Goal: Transaction & Acquisition: Book appointment/travel/reservation

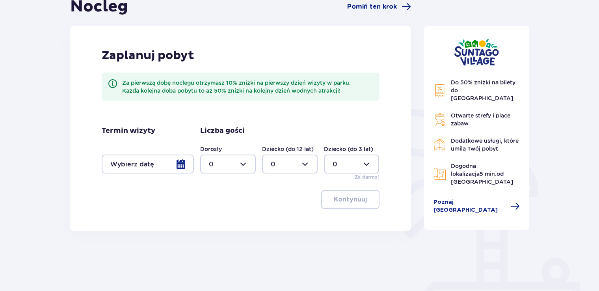
scroll to position [118, 0]
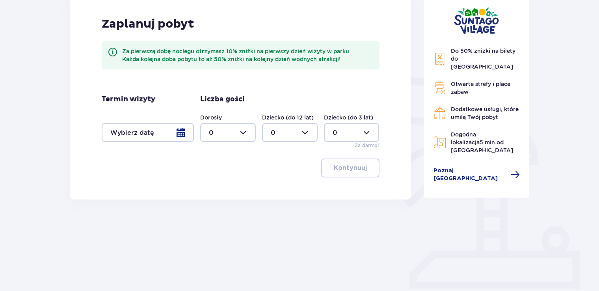
click at [186, 138] on div at bounding box center [148, 132] width 92 height 19
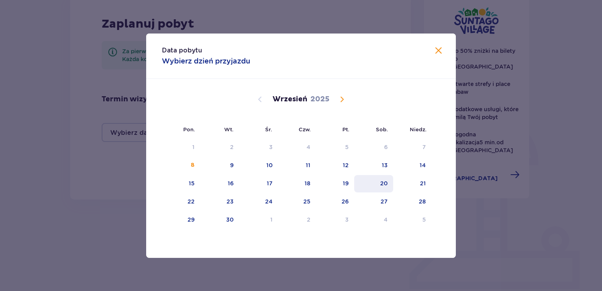
drag, startPoint x: 339, startPoint y: 182, endPoint x: 373, endPoint y: 183, distance: 33.6
click at [373, 183] on tr "15 16 17 18 19 20 21" at bounding box center [297, 183] width 270 height 17
click at [346, 184] on div "19" at bounding box center [346, 183] width 6 height 8
click at [373, 184] on div "20" at bounding box center [373, 183] width 39 height 17
type input "[DATE] - [DATE]"
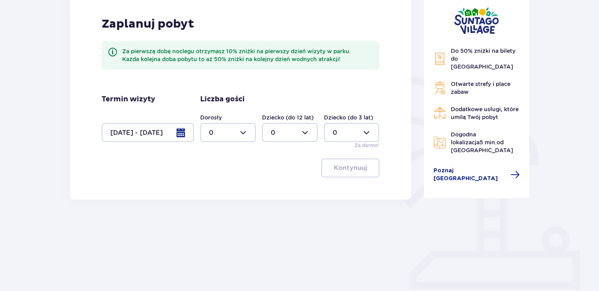
click at [219, 135] on div at bounding box center [228, 132] width 56 height 19
click at [214, 162] on div "5" at bounding box center [228, 160] width 38 height 9
type input "5"
click at [282, 134] on div at bounding box center [290, 132] width 56 height 19
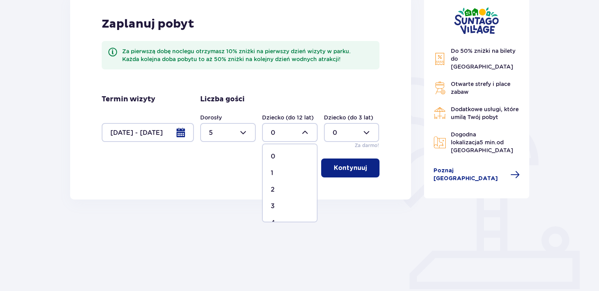
click at [278, 189] on div "2" at bounding box center [290, 189] width 38 height 9
type input "2"
click at [355, 135] on div at bounding box center [352, 132] width 56 height 19
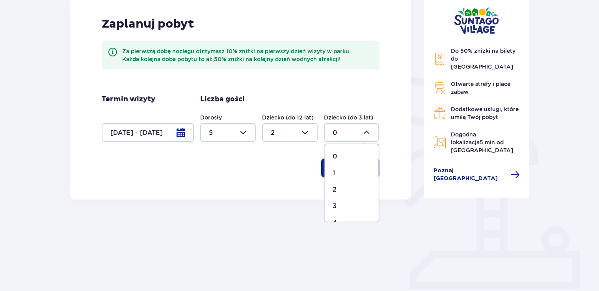
click at [341, 186] on div "2" at bounding box center [352, 189] width 38 height 9
type input "2"
click at [347, 167] on p "Kontynuuj" at bounding box center [350, 168] width 33 height 9
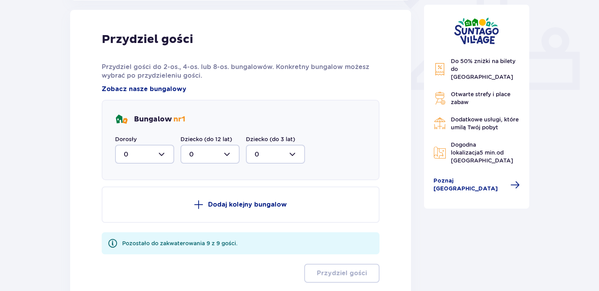
scroll to position [318, 0]
click at [149, 148] on div at bounding box center [144, 153] width 59 height 19
click at [126, 209] on p "2" at bounding box center [126, 211] width 4 height 9
type input "2"
click at [201, 147] on div at bounding box center [210, 153] width 59 height 19
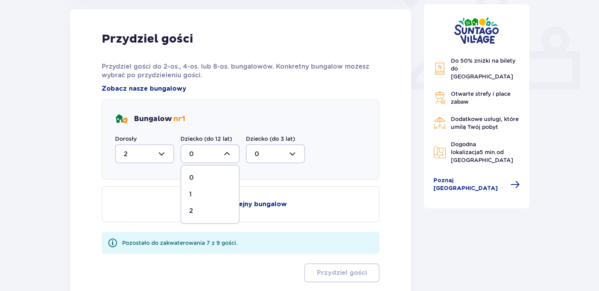
click at [196, 193] on div "1" at bounding box center [210, 194] width 42 height 9
type input "1"
click at [270, 151] on div at bounding box center [275, 153] width 59 height 19
click at [255, 195] on p "1" at bounding box center [256, 194] width 2 height 9
type input "1"
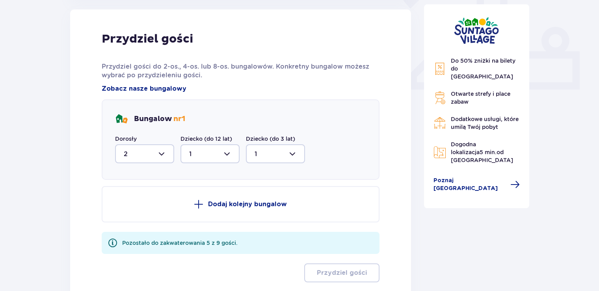
click at [217, 205] on p "Dodaj kolejny bungalow" at bounding box center [247, 204] width 79 height 9
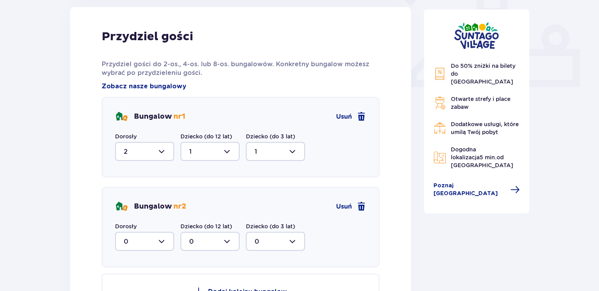
scroll to position [397, 0]
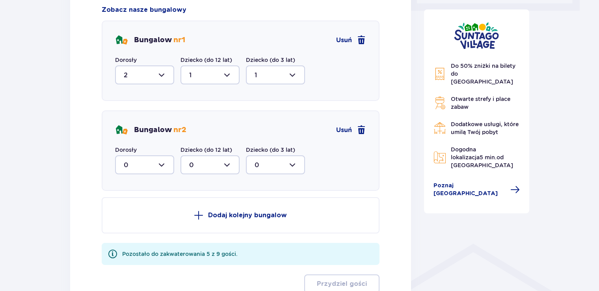
click at [144, 166] on div at bounding box center [144, 164] width 59 height 19
click at [129, 235] on div "3" at bounding box center [145, 238] width 42 height 9
type input "3"
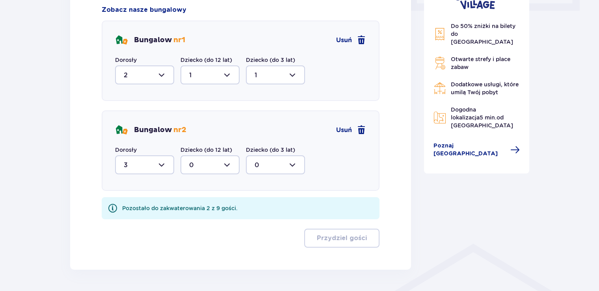
click at [232, 165] on div at bounding box center [210, 164] width 59 height 19
click at [200, 201] on div "1" at bounding box center [210, 205] width 42 height 9
type input "1"
click at [278, 163] on div at bounding box center [275, 164] width 59 height 19
click at [270, 205] on div "1" at bounding box center [276, 205] width 42 height 9
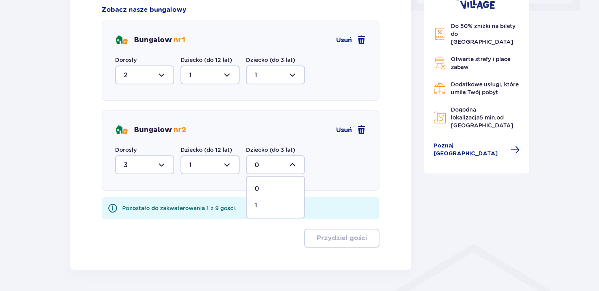
type input "1"
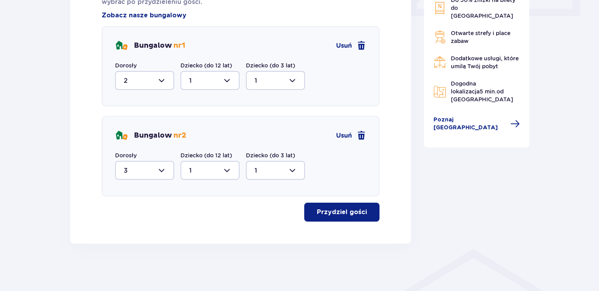
scroll to position [390, 0]
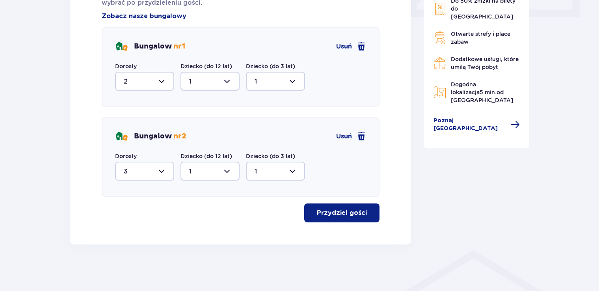
click at [352, 211] on p "Przydziel gości" at bounding box center [342, 213] width 50 height 9
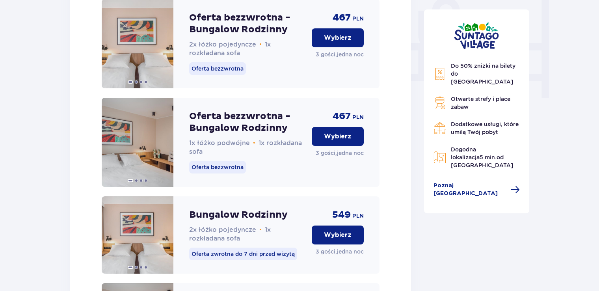
scroll to position [792, 0]
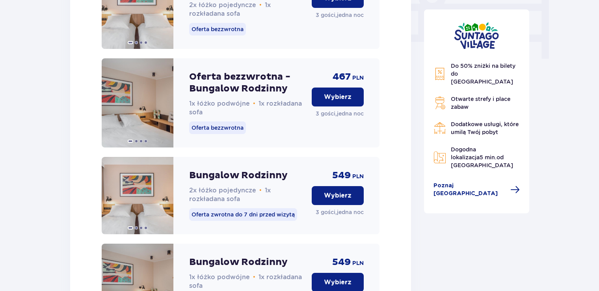
click at [323, 106] on button "Wybierz" at bounding box center [338, 97] width 52 height 19
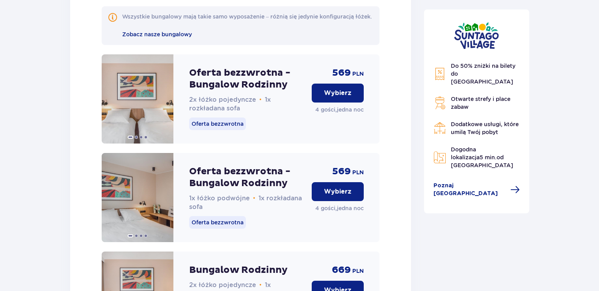
scroll to position [2451, 0]
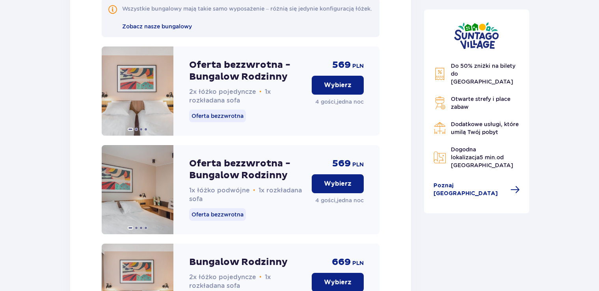
click at [337, 181] on p "Wybierz" at bounding box center [338, 183] width 28 height 9
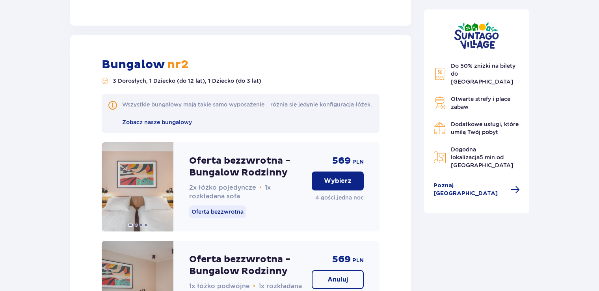
scroll to position [2396, 0]
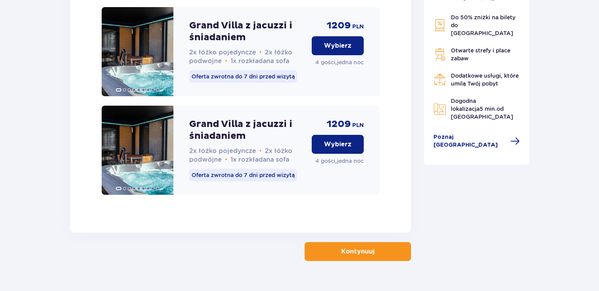
click at [345, 242] on button "Kontynuuj" at bounding box center [358, 251] width 106 height 19
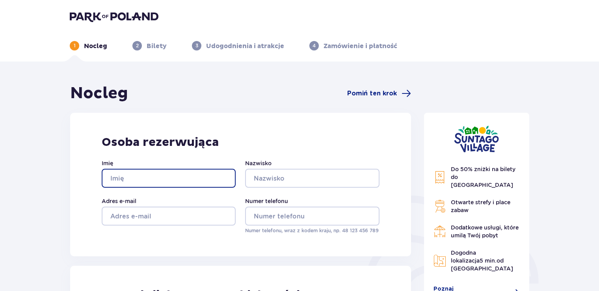
click at [148, 180] on input "Imię" at bounding box center [169, 178] width 134 height 19
type input "[PERSON_NAME]"
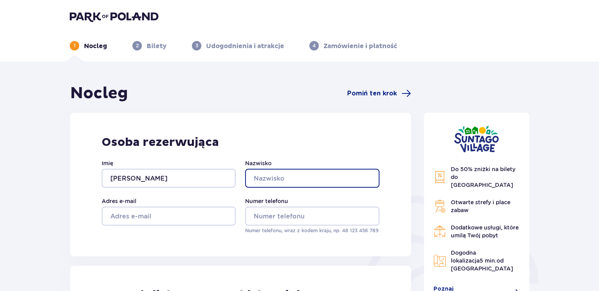
type input "Nowicka"
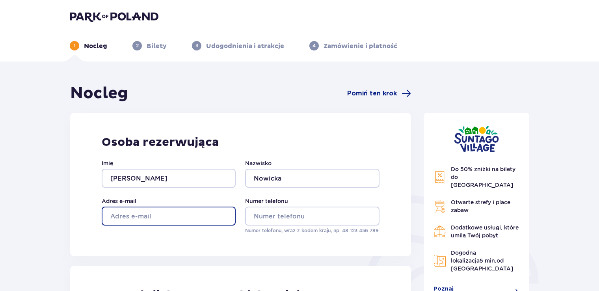
type input "[PERSON_NAME][EMAIL_ADDRESS][DOMAIN_NAME]"
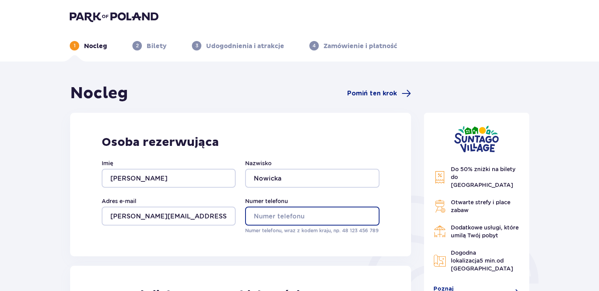
type input "502195274"
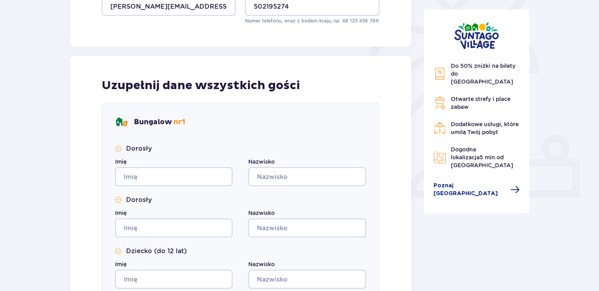
scroll to position [276, 0]
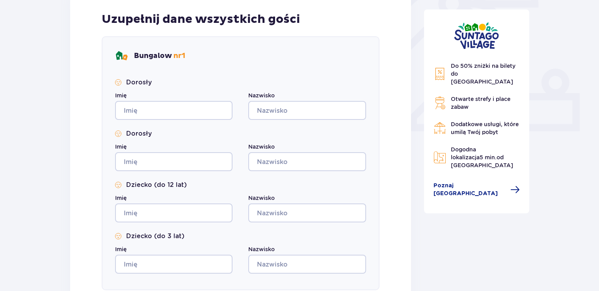
click at [170, 121] on div "Dorosły Imię Nazwisko Dorosły Imię Nazwisko Dziecko (do 12 lat) Imię Nazwisko D…" at bounding box center [240, 176] width 251 height 196
click at [170, 116] on input "Imię" at bounding box center [173, 110] width 117 height 19
type input "[PERSON_NAME]"
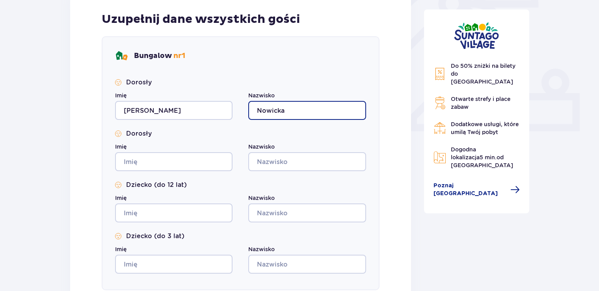
type input "Nowicka"
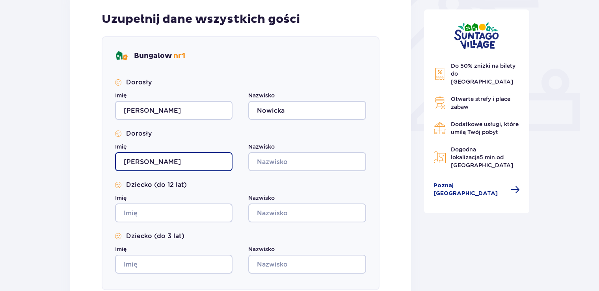
type input "[PERSON_NAME]"
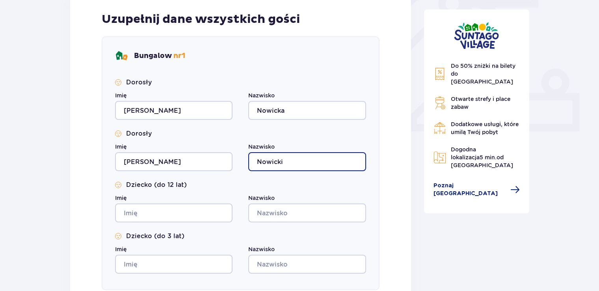
type input "Nowicki"
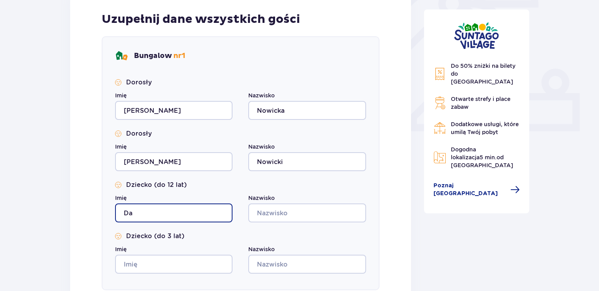
type input "D"
type input "[PERSON_NAME]"
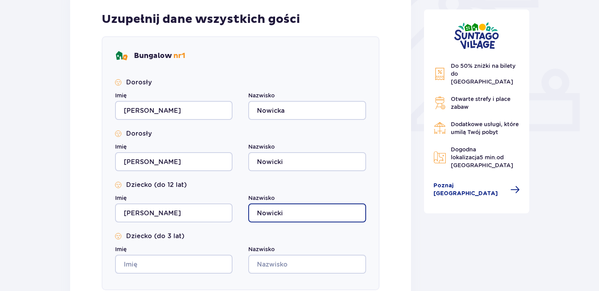
type input "Nowicki"
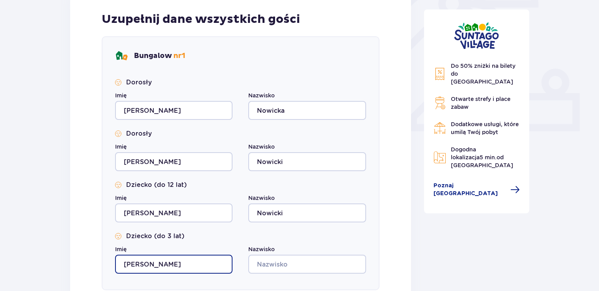
type input "[PERSON_NAME]"
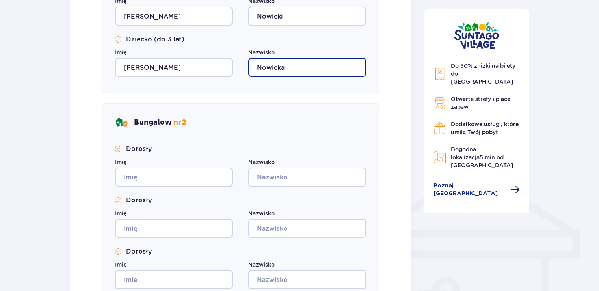
scroll to position [473, 0]
type input "Nowicka"
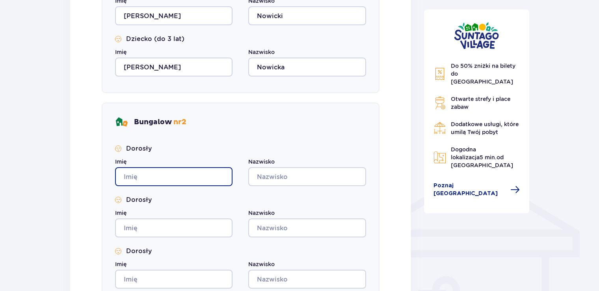
click at [191, 176] on input "Imię" at bounding box center [173, 176] width 117 height 19
type input "Dominika"
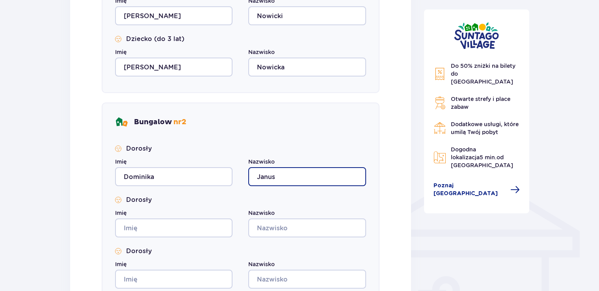
type input "Janus"
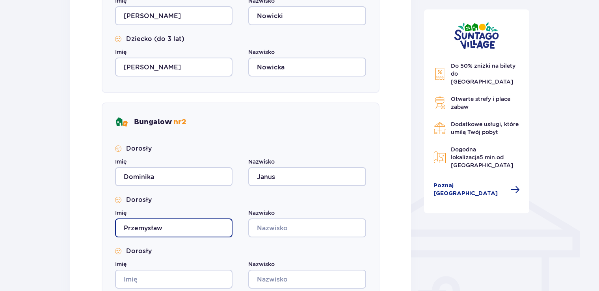
type input "Przemysław"
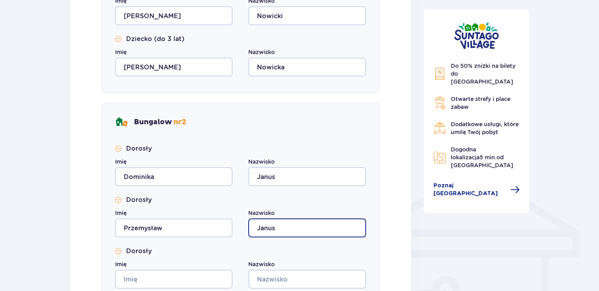
type input "Janus"
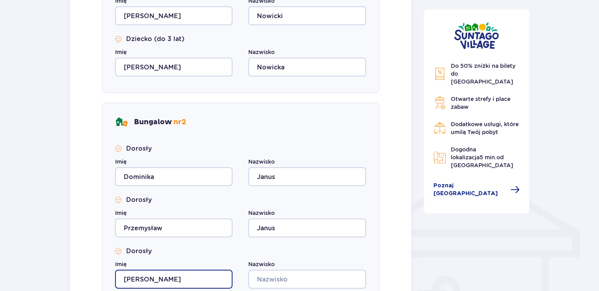
type input "[PERSON_NAME]"
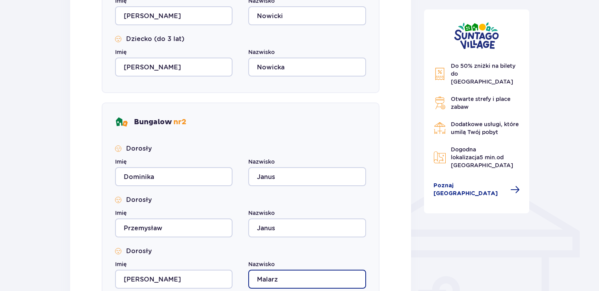
scroll to position [631, 0]
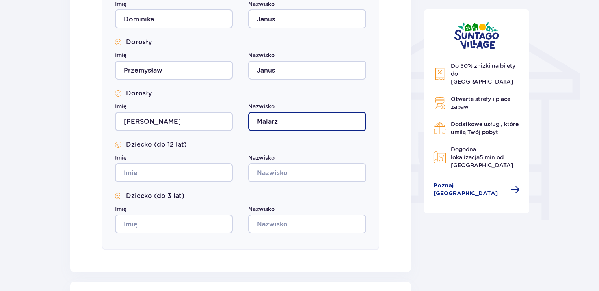
type input "Malarz"
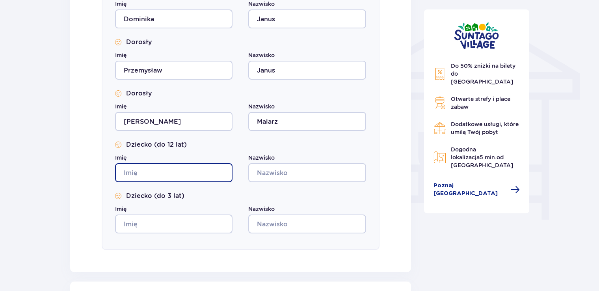
click at [176, 173] on input "Imię" at bounding box center [173, 172] width 117 height 19
type input "[PERSON_NAME]"
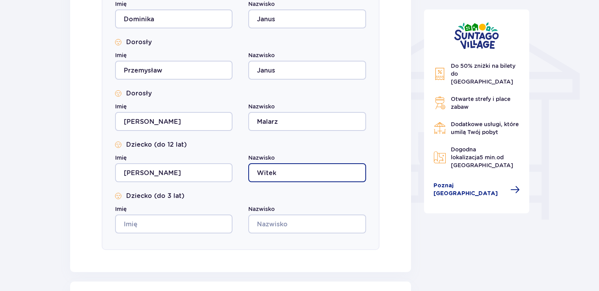
type input "Witek"
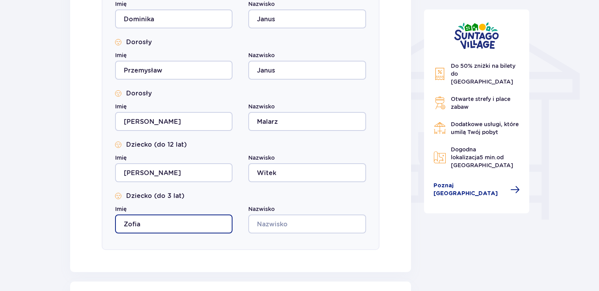
type input "Zofia"
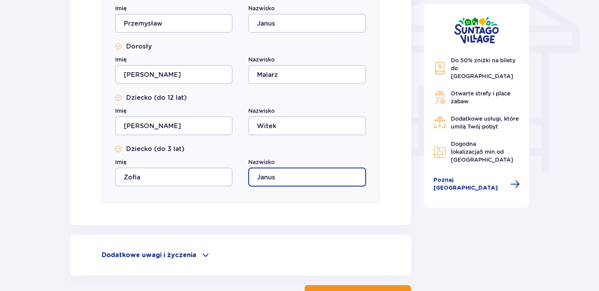
scroll to position [737, 0]
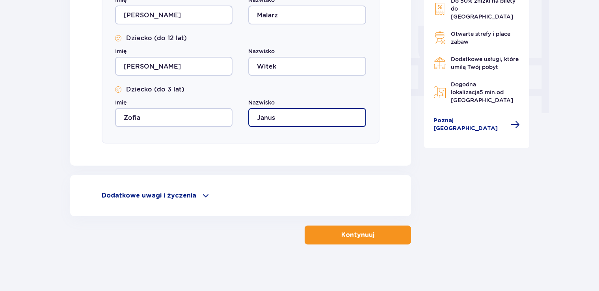
type input "Janus"
click at [201, 196] on span at bounding box center [205, 195] width 9 height 9
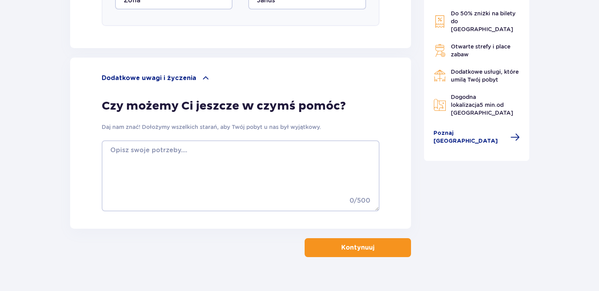
scroll to position [856, 0]
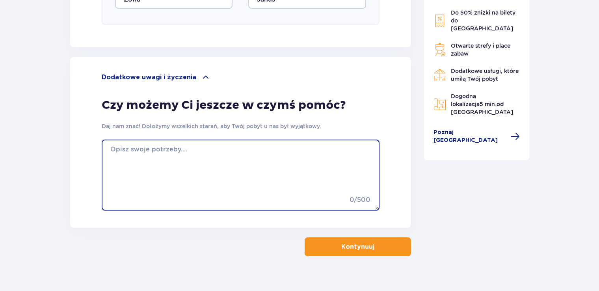
click at [186, 164] on textarea at bounding box center [241, 175] width 278 height 71
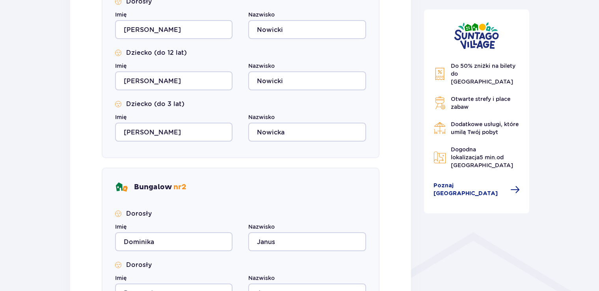
scroll to position [422, 0]
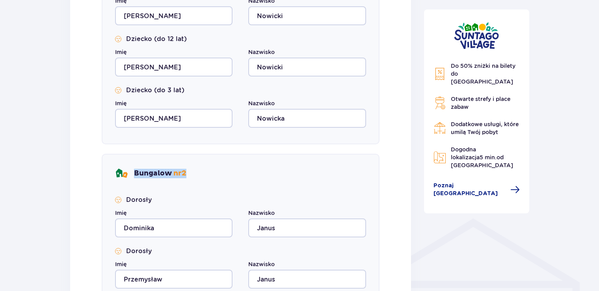
drag, startPoint x: 199, startPoint y: 175, endPoint x: 134, endPoint y: 178, distance: 65.1
click at [134, 178] on div "Bungalow nr 2" at bounding box center [240, 173] width 251 height 13
copy p "Bungalow nr 2"
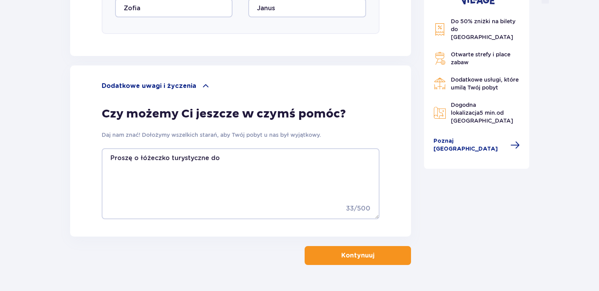
scroll to position [867, 0]
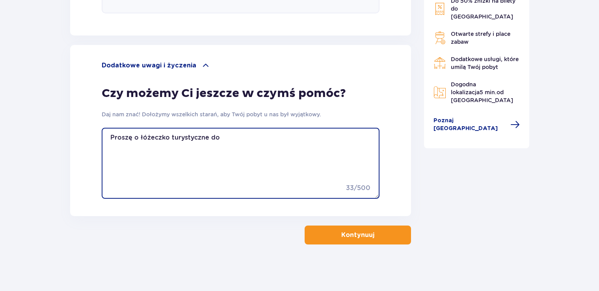
click at [224, 137] on textarea "Proszę o łóżeczko turystyczne do" at bounding box center [241, 163] width 278 height 71
paste textarea "Bungalow nr 2"
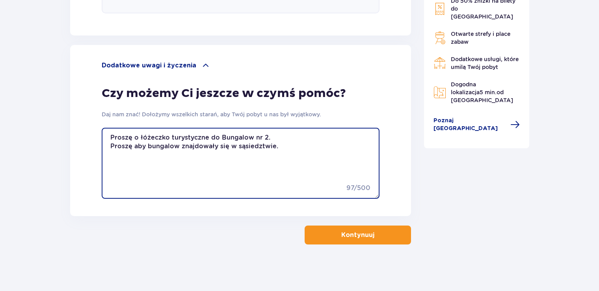
click at [188, 138] on textarea "Proszę o łóżeczko turystyczne do Bungalow nr 2. Proszę aby bungalow znajdowały …" at bounding box center [241, 163] width 278 height 71
type textarea "Proszę o łóżeczko turystyczne do Bungalow nr 2. Proszę aby bungalow znajdowały …"
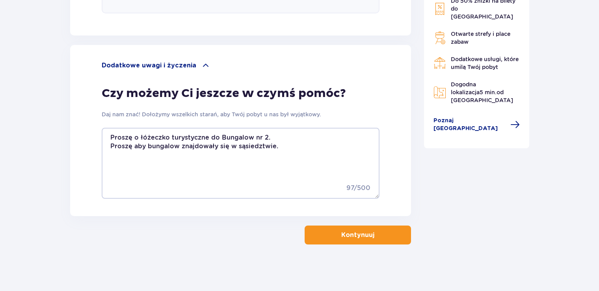
click at [375, 241] on button "Kontynuuj" at bounding box center [358, 235] width 106 height 19
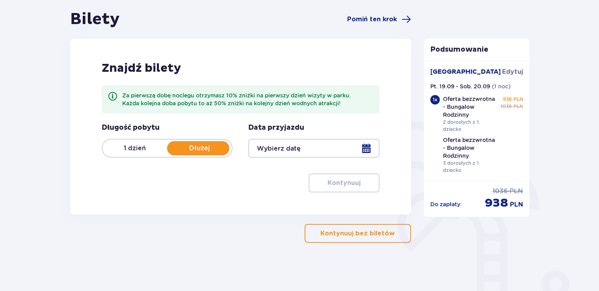
scroll to position [79, 0]
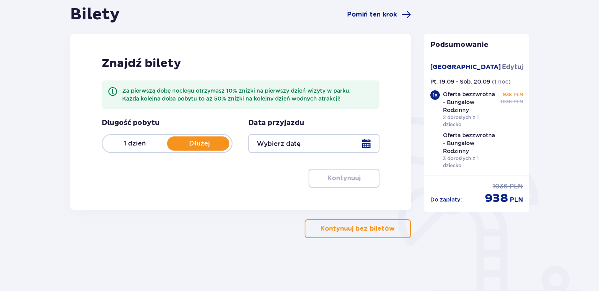
click at [139, 147] on p "1 dzień" at bounding box center [135, 143] width 65 height 9
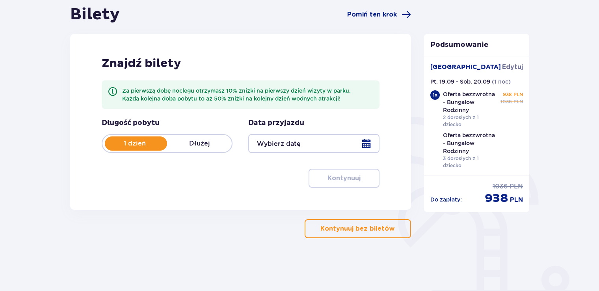
click at [294, 147] on div at bounding box center [313, 143] width 131 height 19
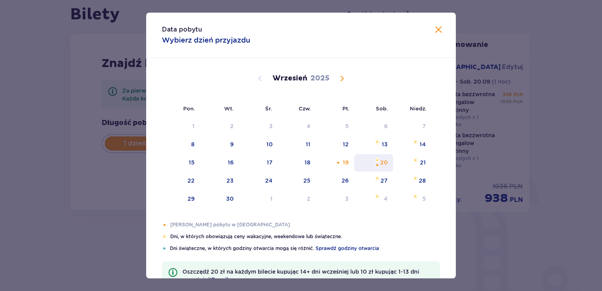
click at [379, 162] on div "sobota, 20 września 2025" at bounding box center [377, 164] width 5 height 5
type input "[DATE]"
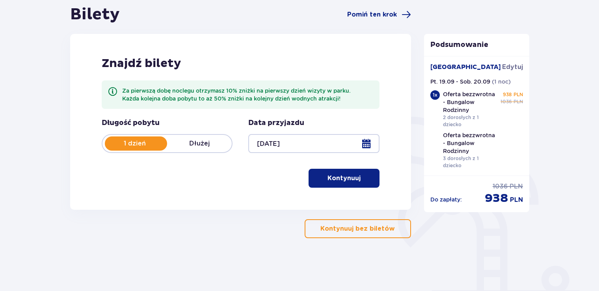
click at [341, 182] on p "Kontynuuj" at bounding box center [344, 178] width 33 height 9
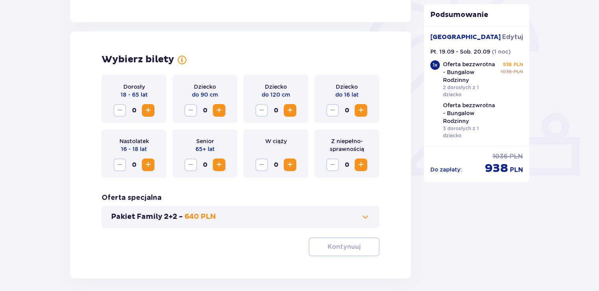
scroll to position [254, 0]
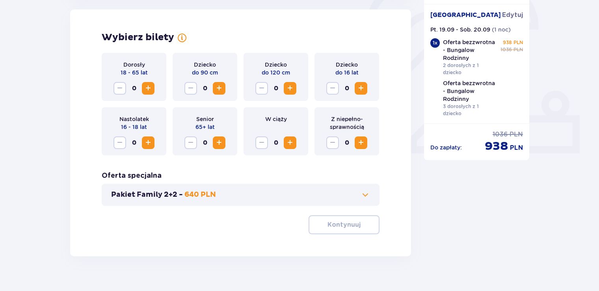
click at [147, 88] on span "Increase" at bounding box center [148, 88] width 9 height 9
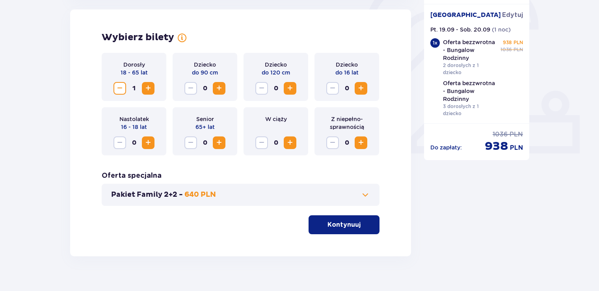
click at [218, 89] on span "Increase" at bounding box center [218, 88] width 9 height 9
click at [290, 89] on span "Increase" at bounding box center [289, 88] width 9 height 9
click at [360, 143] on span "Increase" at bounding box center [360, 142] width 9 height 9
click at [286, 192] on button "Pakiet Family 2+2 - 640 PLN" at bounding box center [240, 194] width 259 height 9
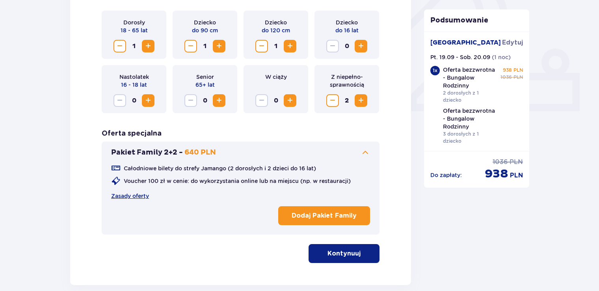
scroll to position [338, 0]
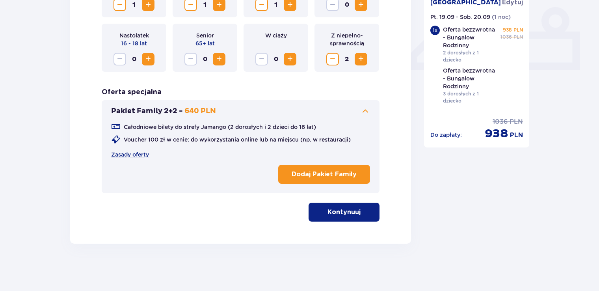
click at [306, 174] on p "Dodaj Pakiet Family" at bounding box center [324, 174] width 65 height 9
click at [360, 216] on span "button" at bounding box center [362, 211] width 9 height 9
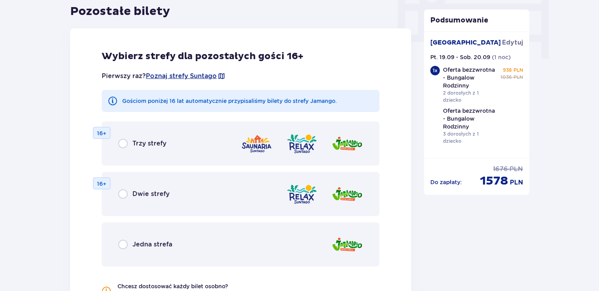
scroll to position [829, 0]
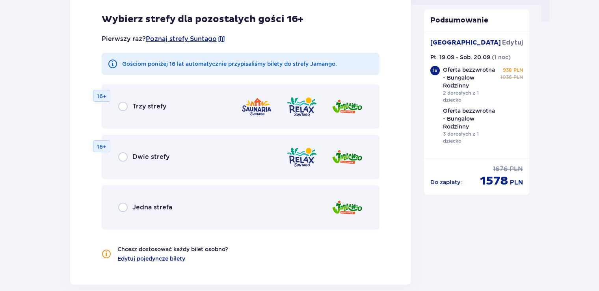
click at [209, 203] on div "Jedna strefa" at bounding box center [241, 207] width 278 height 44
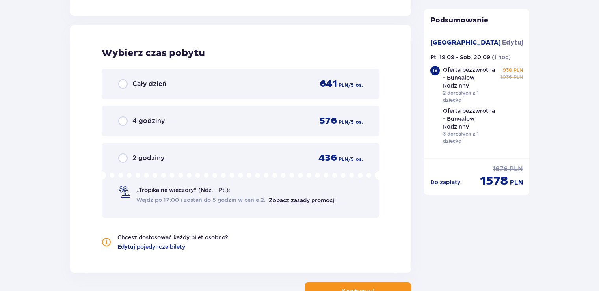
scroll to position [1103, 0]
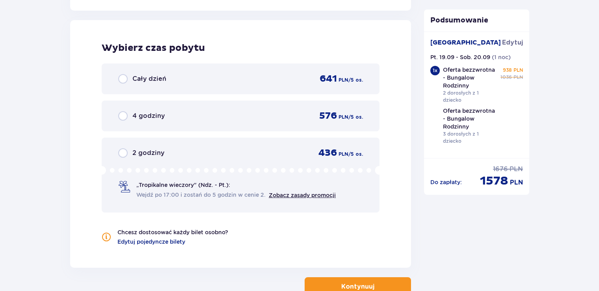
click at [196, 75] on div "Cały dzień 641 PLN / 5 os." at bounding box center [240, 79] width 245 height 12
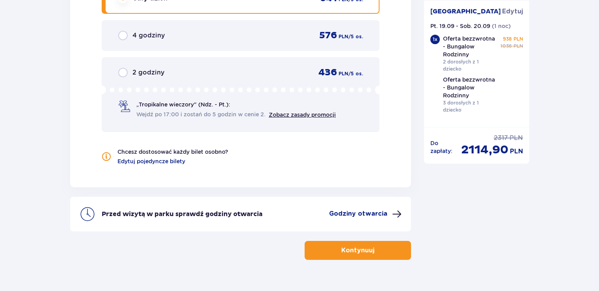
scroll to position [1197, 0]
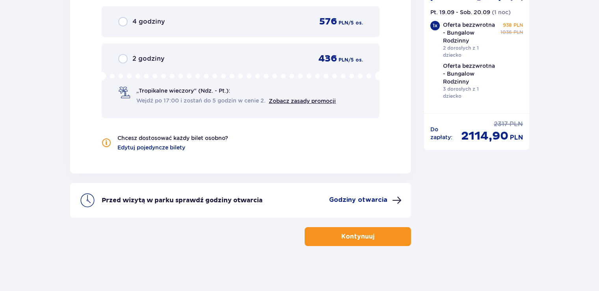
click at [346, 242] on button "Kontynuuj" at bounding box center [358, 236] width 106 height 19
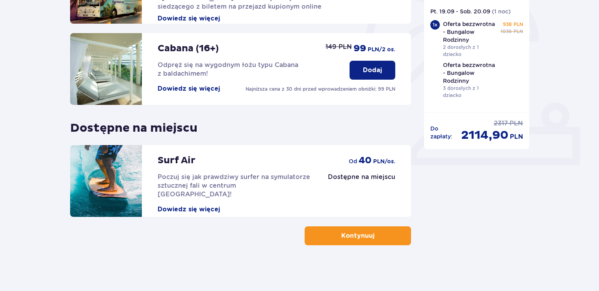
scroll to position [243, 0]
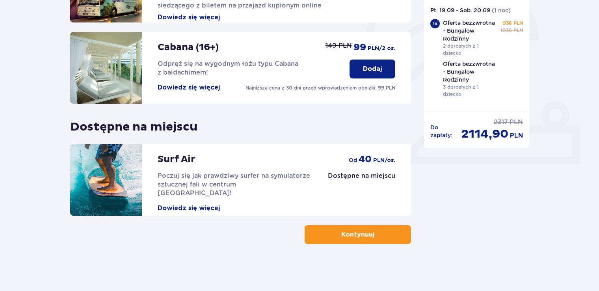
click at [361, 243] on button "Kontynuuj" at bounding box center [358, 234] width 106 height 19
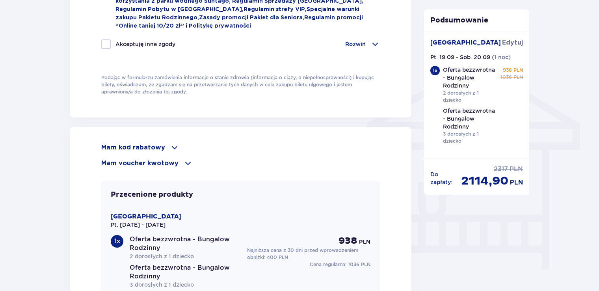
scroll to position [493, 0]
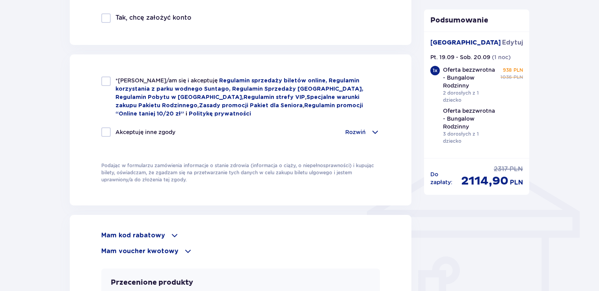
click at [104, 83] on div at bounding box center [105, 80] width 9 height 9
checkbox input "true"
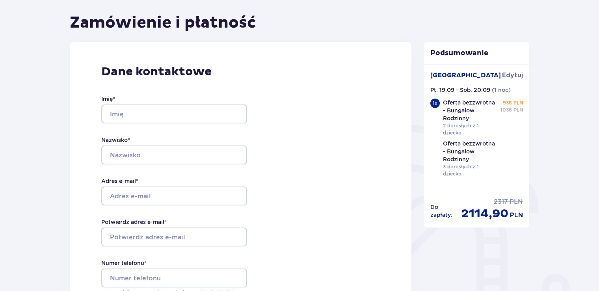
scroll to position [59, 0]
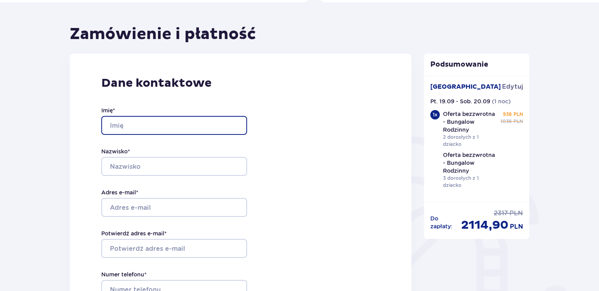
click at [218, 124] on input "Imię *" at bounding box center [174, 125] width 146 height 19
type input "[PERSON_NAME]"
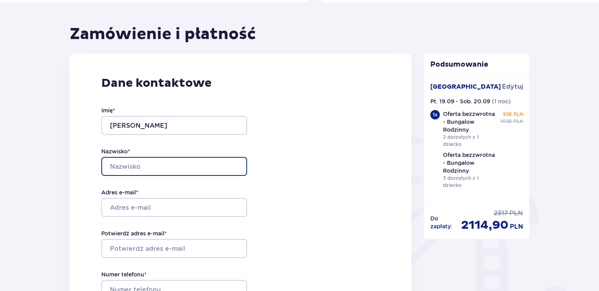
type input "Nowicka"
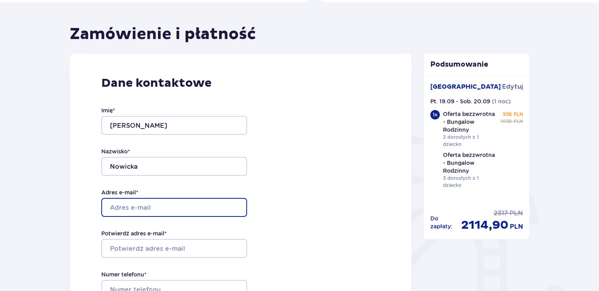
type input "[PERSON_NAME][EMAIL_ADDRESS][DOMAIN_NAME]"
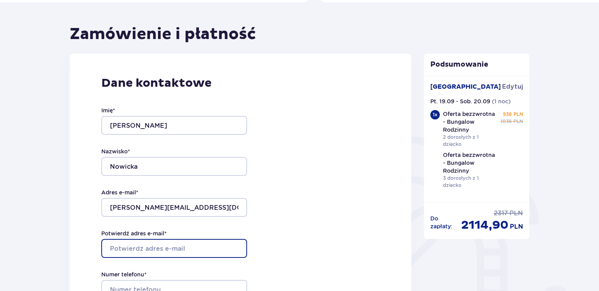
type input "[PERSON_NAME][EMAIL_ADDRESS][DOMAIN_NAME]"
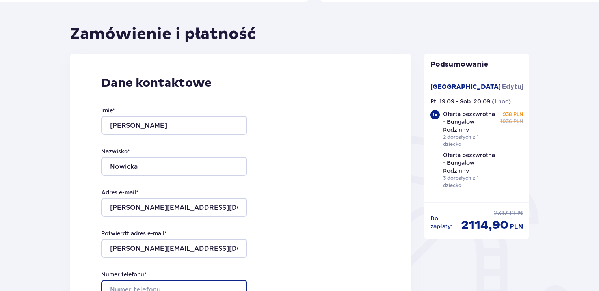
type input "502195274"
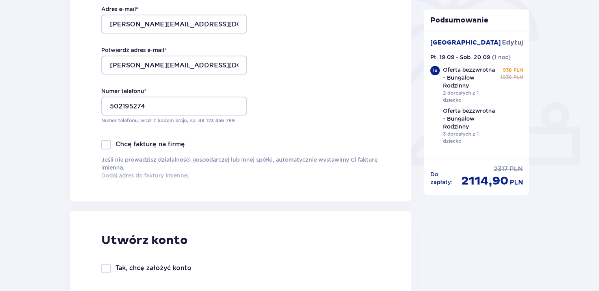
scroll to position [256, 0]
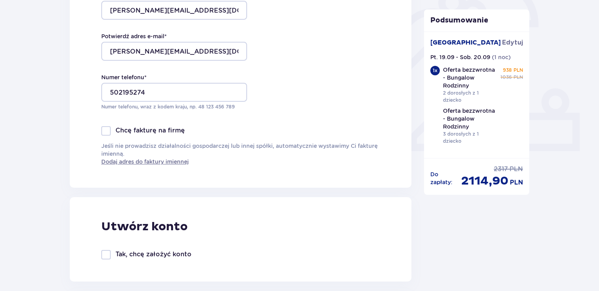
click at [172, 138] on div "Chcę fakturę na firmę Jeśli nie prowadzisz działalności gospodarczej lub innej …" at bounding box center [240, 145] width 279 height 39
click at [170, 133] on p "Chcę fakturę na firmę" at bounding box center [150, 130] width 69 height 9
checkbox input "true"
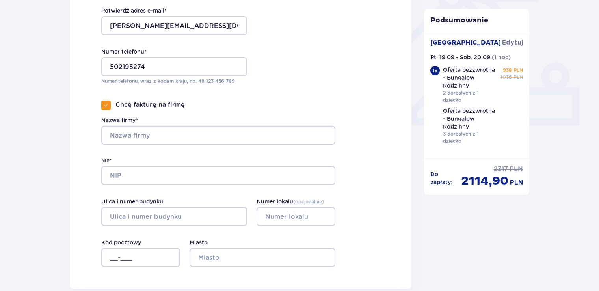
scroll to position [296, 0]
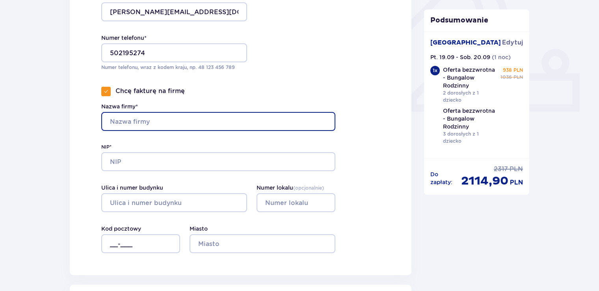
click at [171, 125] on input "Nazwa firmy*" at bounding box center [218, 121] width 234 height 19
type input "Piryt [PERSON_NAME]"
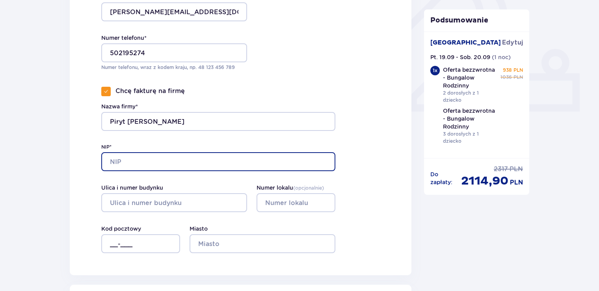
click at [186, 159] on input "NIP*" at bounding box center [218, 161] width 234 height 19
type input "5512522916"
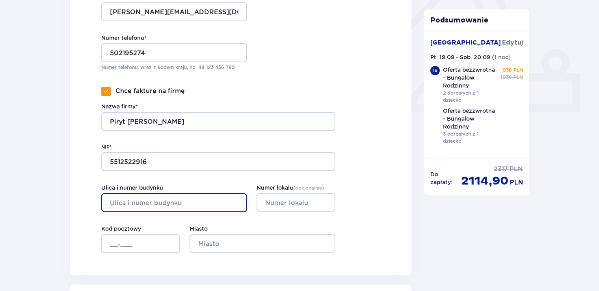
click at [186, 201] on input "Ulica i numer budynku" at bounding box center [174, 202] width 146 height 19
type input "Starowiejska"
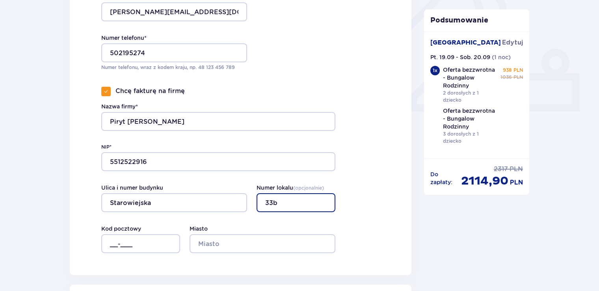
type input "33b"
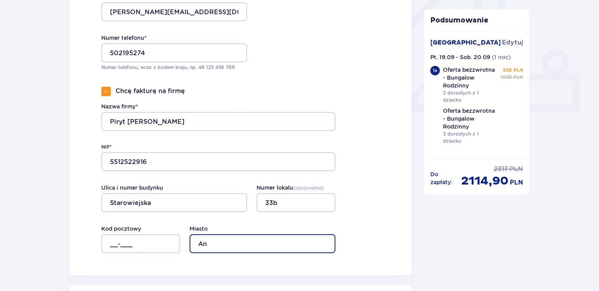
type input "Andrychów"
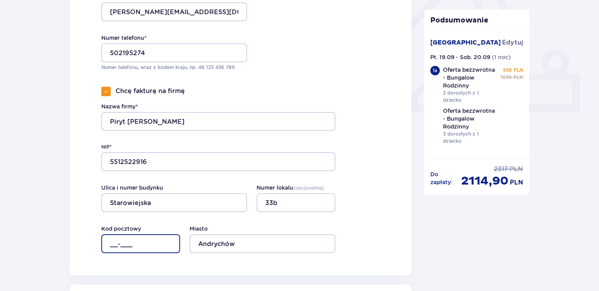
click at [136, 243] on input "__-___" at bounding box center [140, 243] width 79 height 19
type input "34-120"
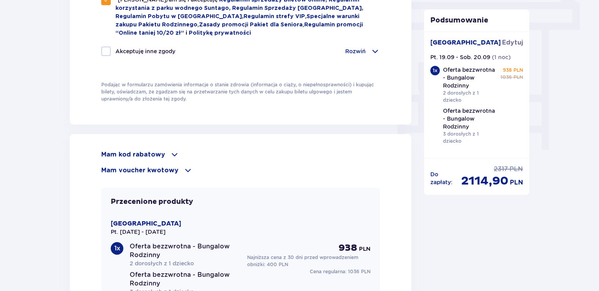
scroll to position [738, 0]
